Goal: Navigation & Orientation: Find specific page/section

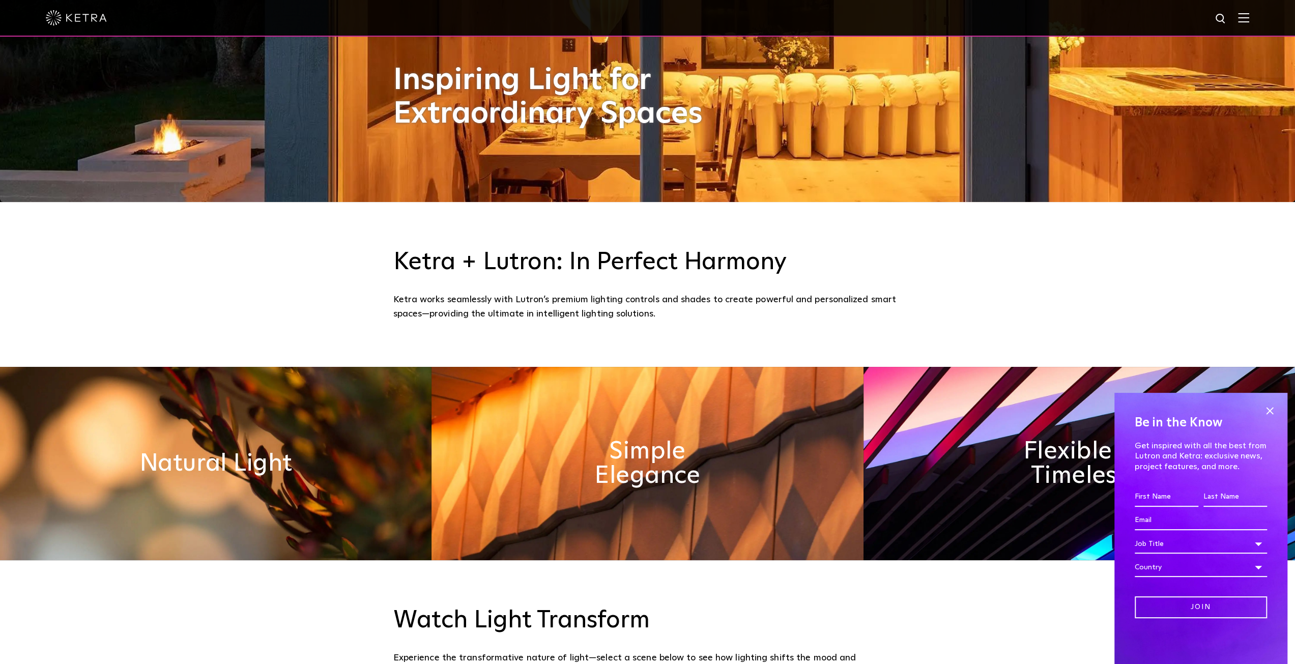
scroll to position [662, 0]
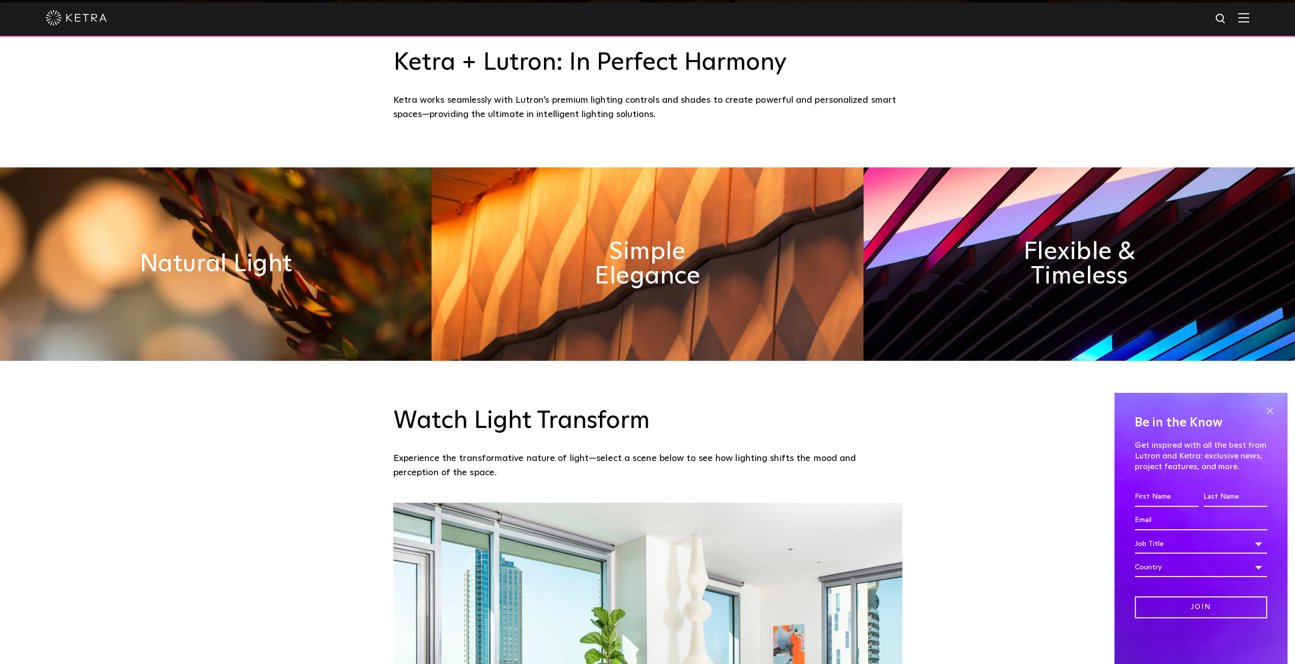
click at [1272, 409] on span at bounding box center [1269, 410] width 15 height 15
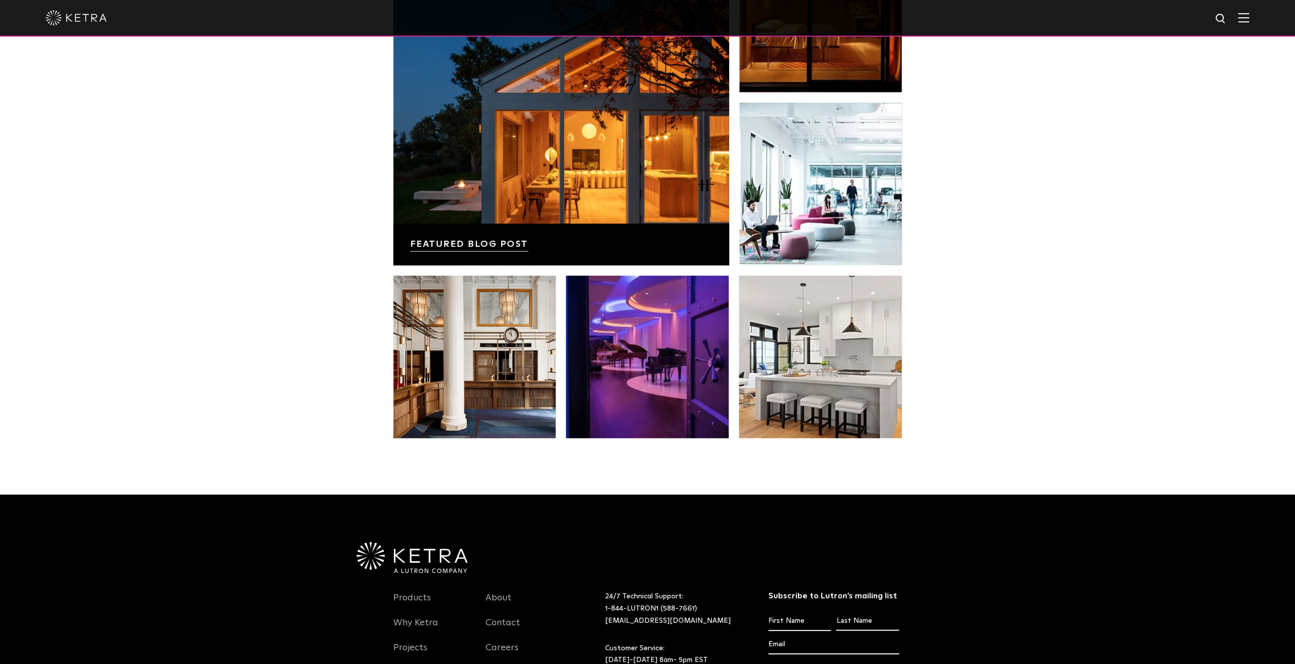
scroll to position [2156, 0]
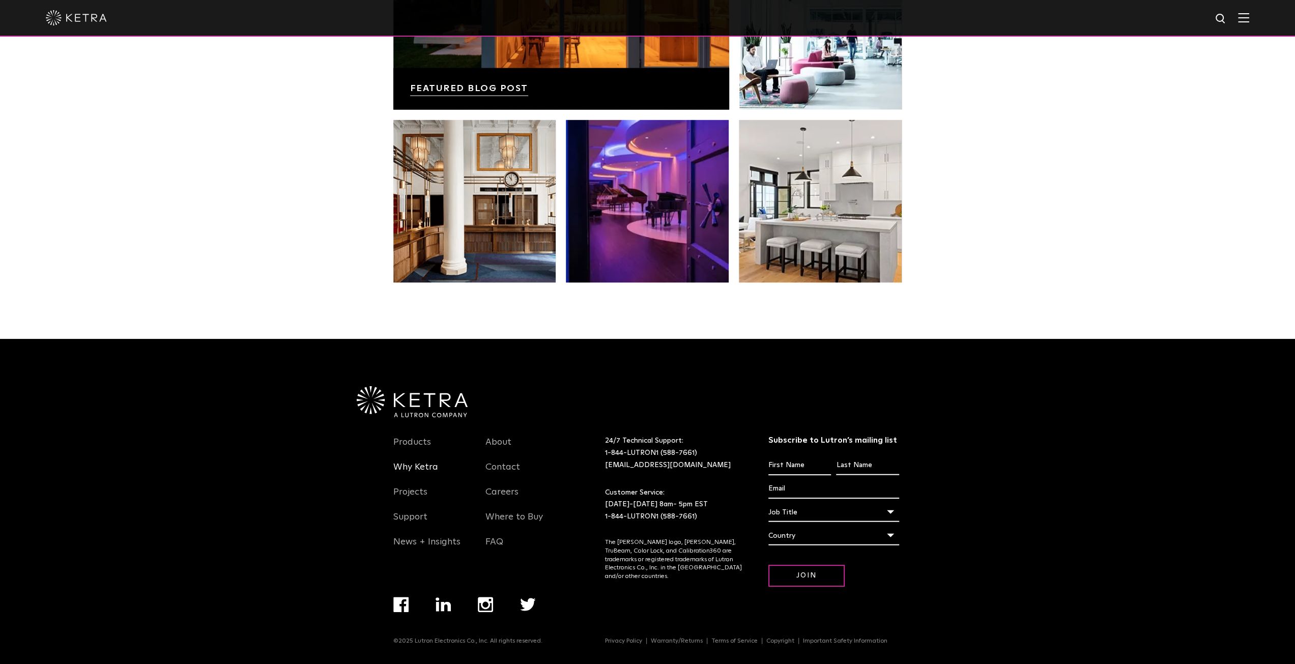
click at [426, 462] on link "Why Ketra" at bounding box center [415, 473] width 45 height 23
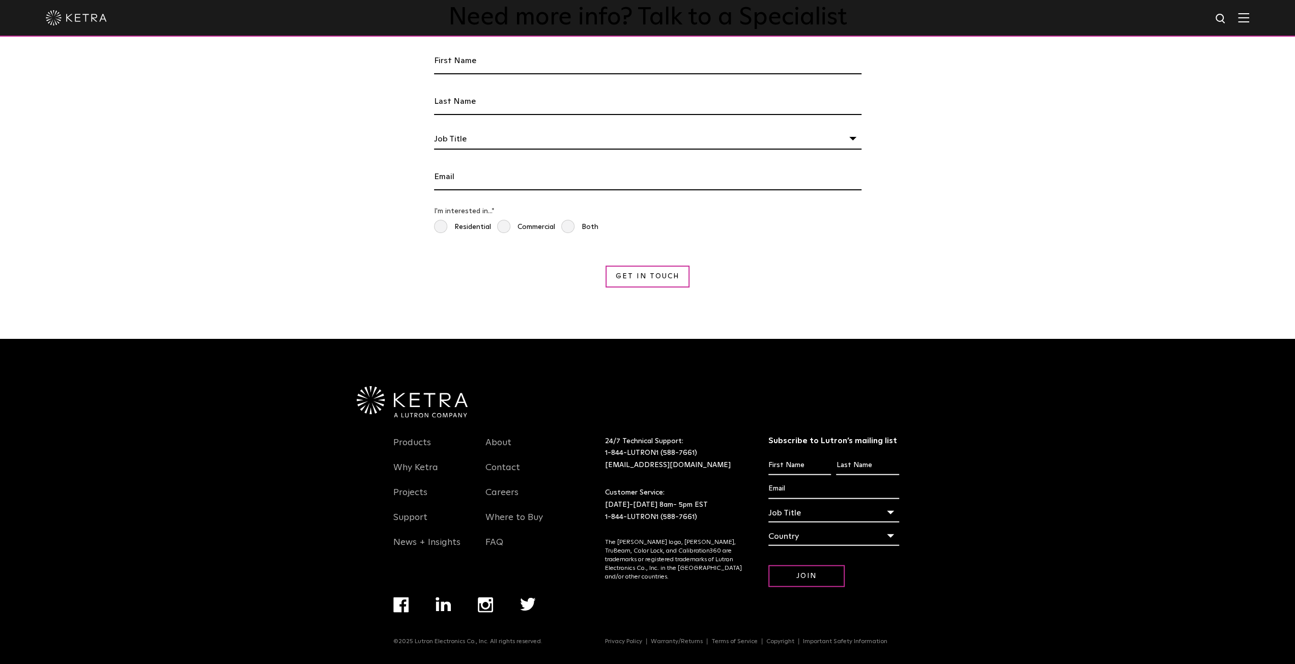
scroll to position [1934, 0]
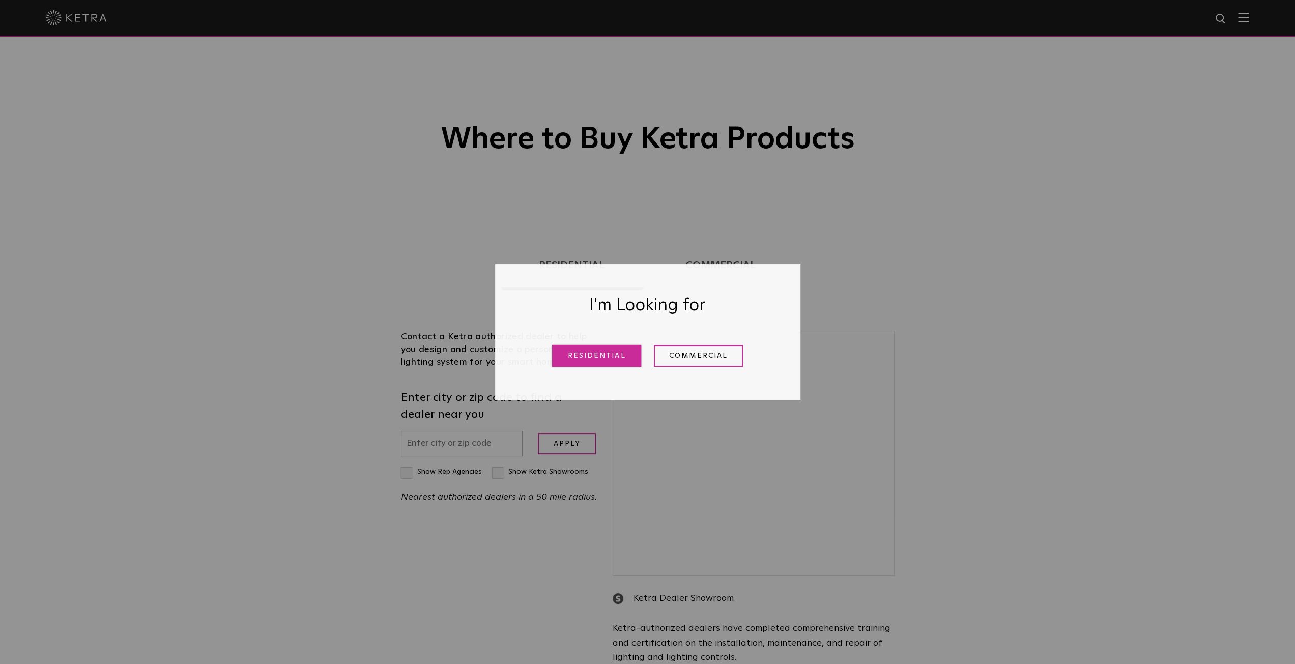
click at [601, 360] on link "Residential" at bounding box center [596, 356] width 89 height 22
